Goal: Task Accomplishment & Management: Complete application form

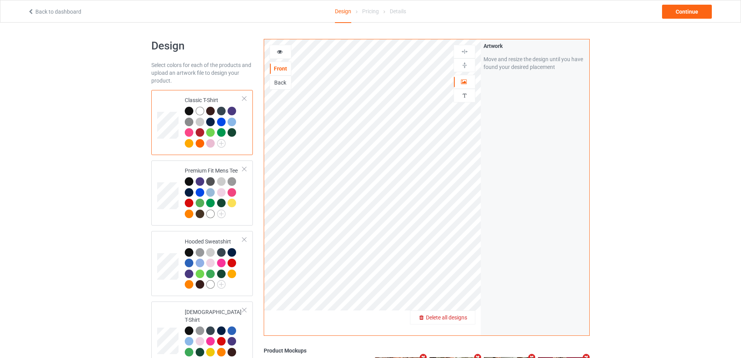
click at [460, 318] on span "Delete all designs" at bounding box center [446, 317] width 41 height 6
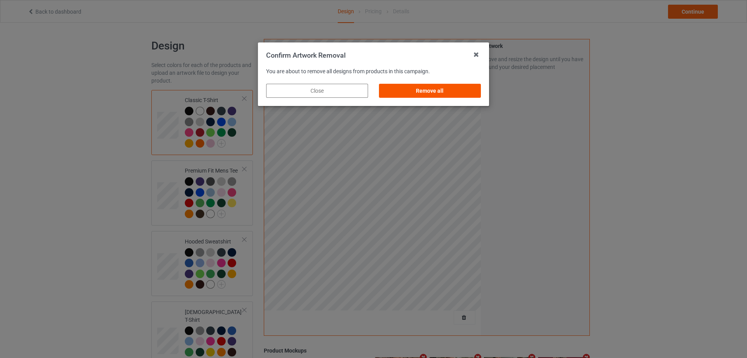
click at [472, 95] on div "Remove all" at bounding box center [430, 91] width 102 height 14
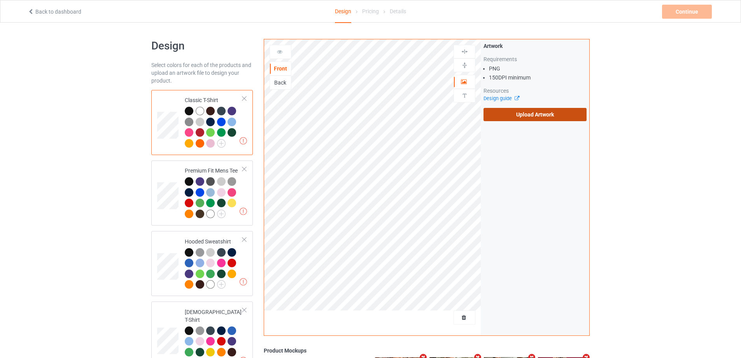
click at [516, 116] on label "Upload Artwork" at bounding box center [535, 114] width 103 height 13
click at [0, 0] on input "Upload Artwork" at bounding box center [0, 0] width 0 height 0
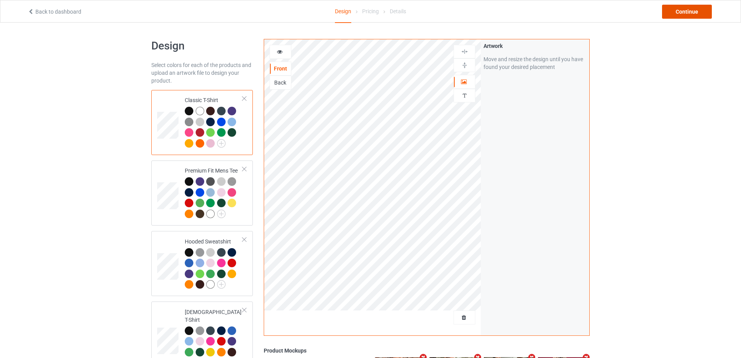
click at [710, 5] on div "Continue" at bounding box center [687, 12] width 50 height 14
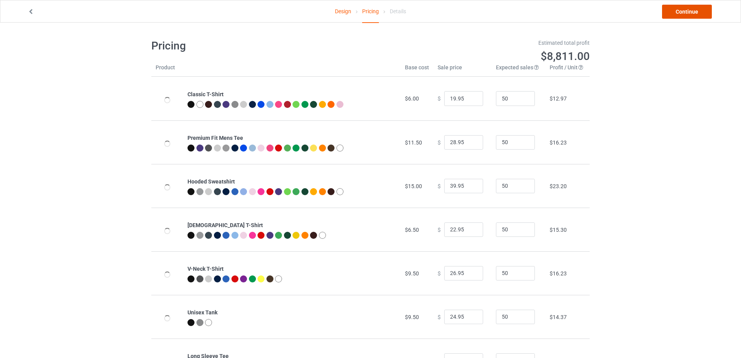
click at [710, 5] on link "Continue" at bounding box center [687, 12] width 50 height 14
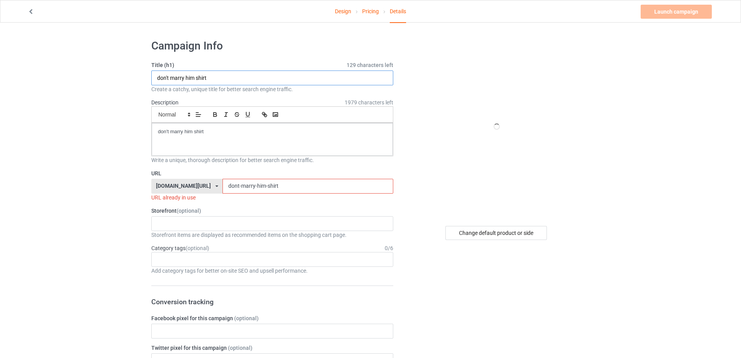
drag, startPoint x: 104, startPoint y: 95, endPoint x: 213, endPoint y: 152, distance: 122.5
paste input "[PERSON_NAME] [MEDICAL_DATA] in [GEOGRAPHIC_DATA] time to take action"
type input "[PERSON_NAME] [MEDICAL_DATA] in [GEOGRAPHIC_DATA] time to take action shirt"
drag, startPoint x: 137, startPoint y: 135, endPoint x: 111, endPoint y: 160, distance: 35.8
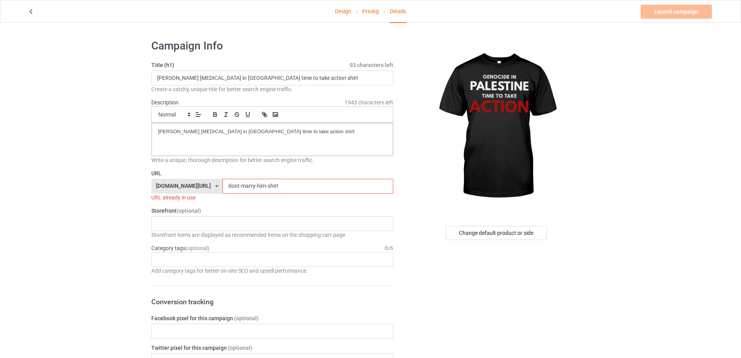
drag, startPoint x: 143, startPoint y: 189, endPoint x: 135, endPoint y: 189, distance: 8.6
paste input "[PERSON_NAME]-[MEDICAL_DATA]-in-[GEOGRAPHIC_DATA]-time-to-take-actio"
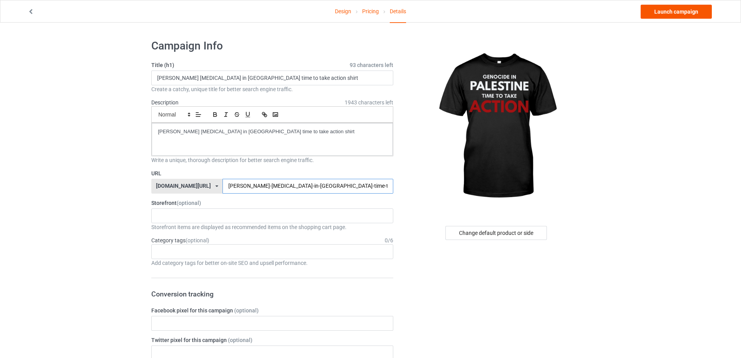
type input "[PERSON_NAME]-[MEDICAL_DATA]-in-[GEOGRAPHIC_DATA]-time-to-take-actio"
click at [677, 15] on link "Launch campaign" at bounding box center [676, 12] width 71 height 14
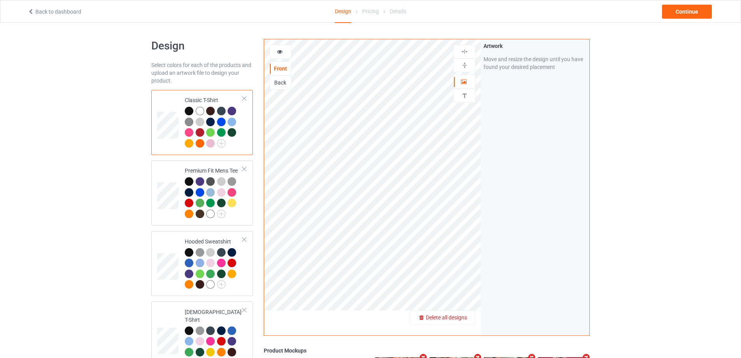
click at [469, 316] on div "Delete all designs" at bounding box center [443, 317] width 65 height 8
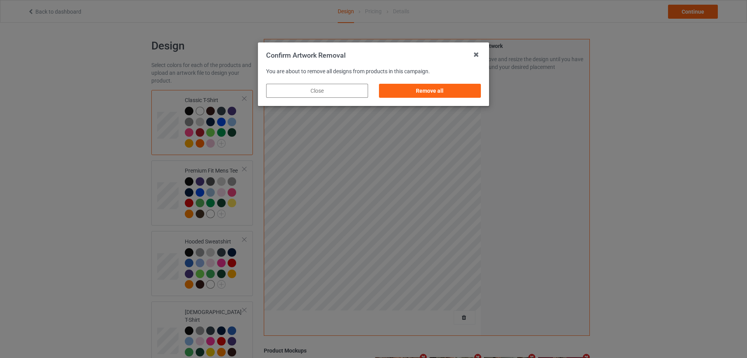
click at [458, 91] on div "Remove all" at bounding box center [430, 91] width 102 height 14
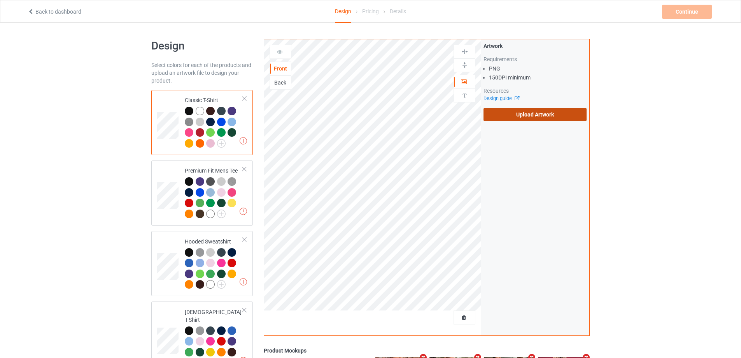
click at [533, 118] on label "Upload Artwork" at bounding box center [535, 114] width 103 height 13
click at [0, 0] on input "Upload Artwork" at bounding box center [0, 0] width 0 height 0
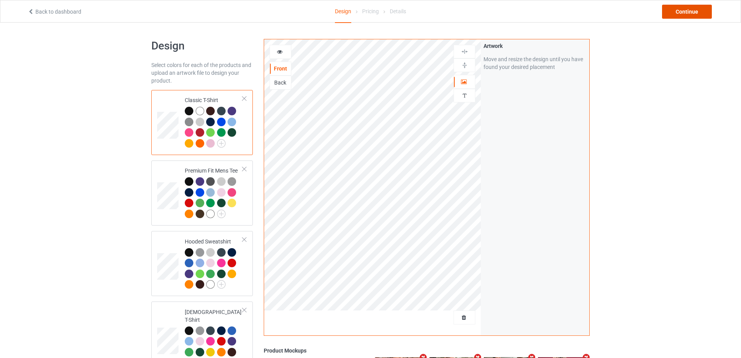
click at [686, 14] on div "Continue" at bounding box center [687, 12] width 50 height 14
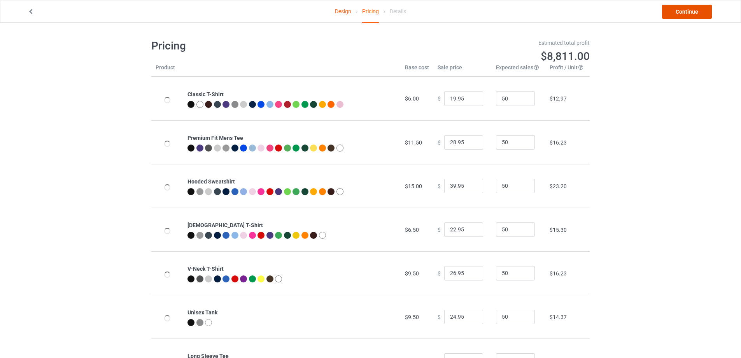
click at [686, 14] on link "Continue" at bounding box center [687, 12] width 50 height 14
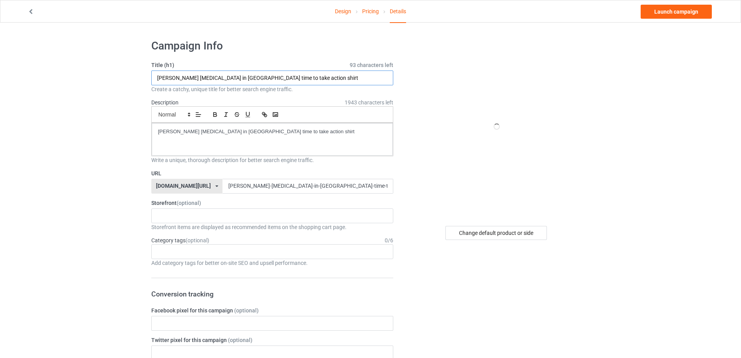
drag, startPoint x: 148, startPoint y: 65, endPoint x: 314, endPoint y: 133, distance: 179.4
paste input "Luke Rudkowski Never Forget What They Took From Us"
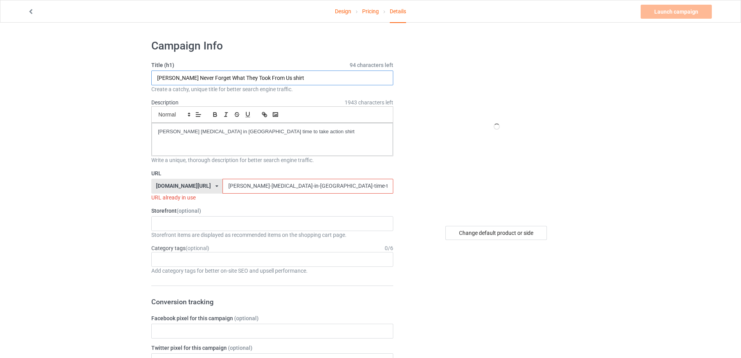
type input "Luke Rudkowski Never Forget What They Took From Us shirt"
paste div
drag, startPoint x: 316, startPoint y: 133, endPoint x: 113, endPoint y: 122, distance: 202.7
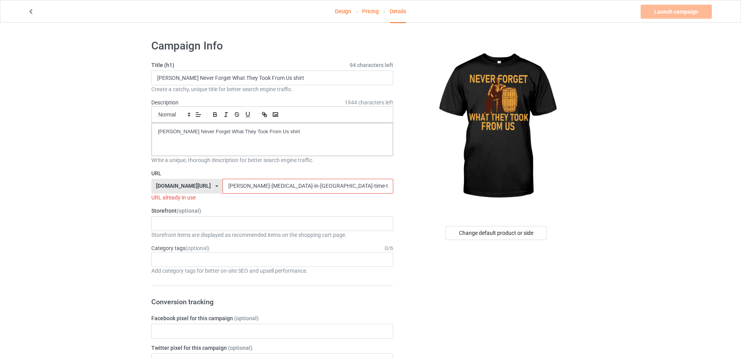
drag, startPoint x: 311, startPoint y: 183, endPoint x: 165, endPoint y: 177, distance: 145.7
paste input "luke-rudkowski-never-forget-what-they-took-from-us"
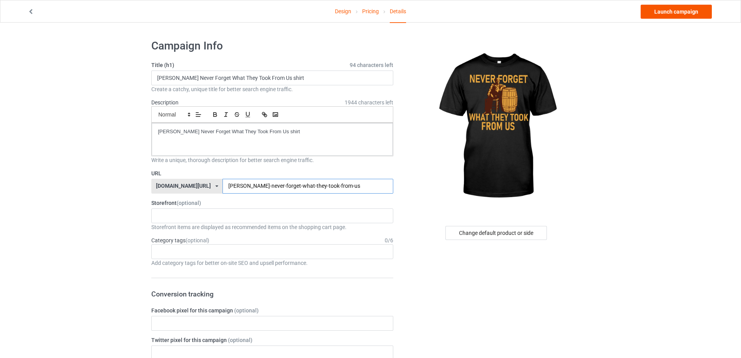
type input "luke-rudkowski-never-forget-what-they-took-from-us"
click at [697, 7] on link "Launch campaign" at bounding box center [676, 12] width 71 height 14
